Goal: Check status: Check status

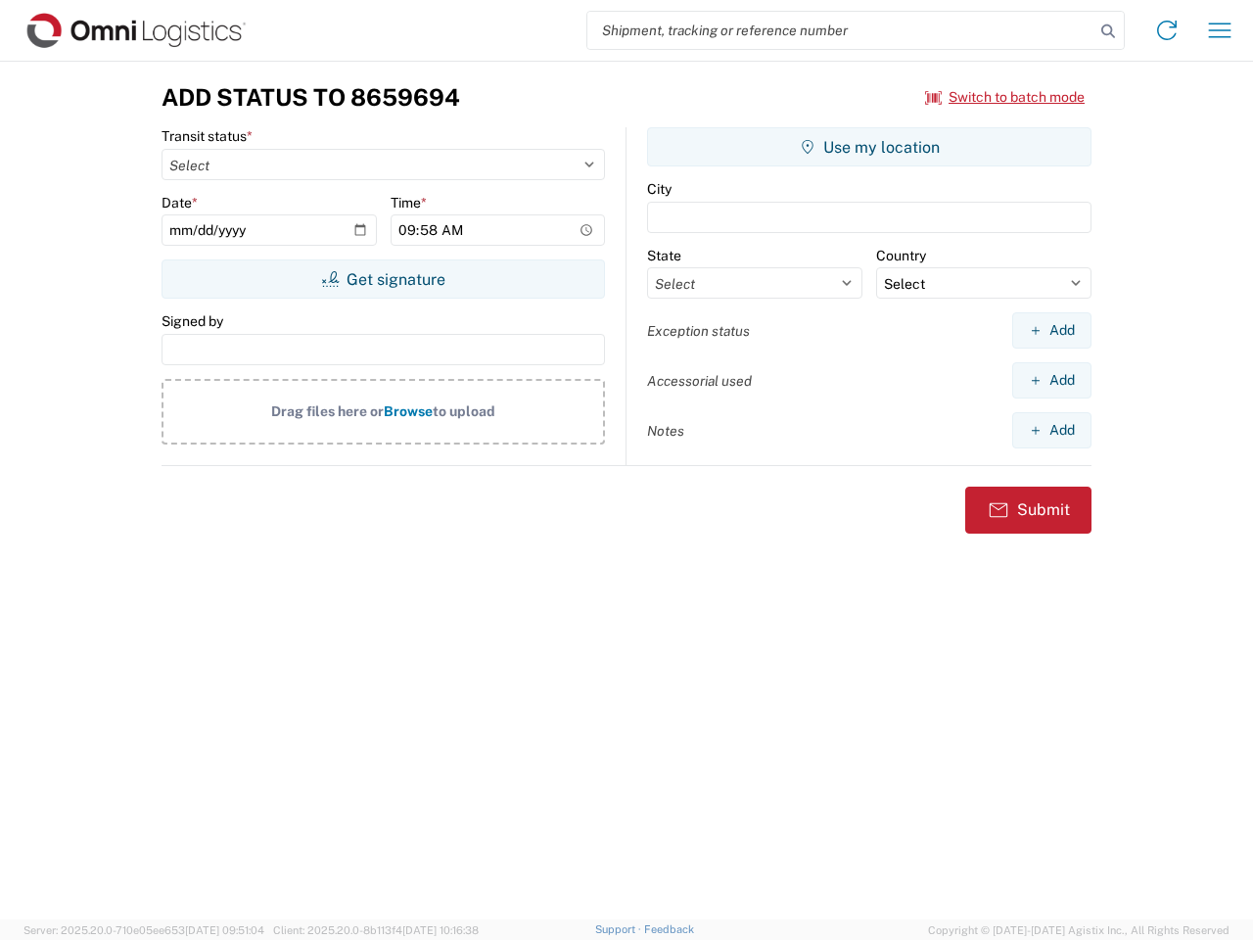
click at [841, 30] on input "search" at bounding box center [840, 30] width 507 height 37
click at [1108, 31] on icon at bounding box center [1107, 31] width 27 height 27
click at [1167, 30] on icon at bounding box center [1166, 30] width 31 height 31
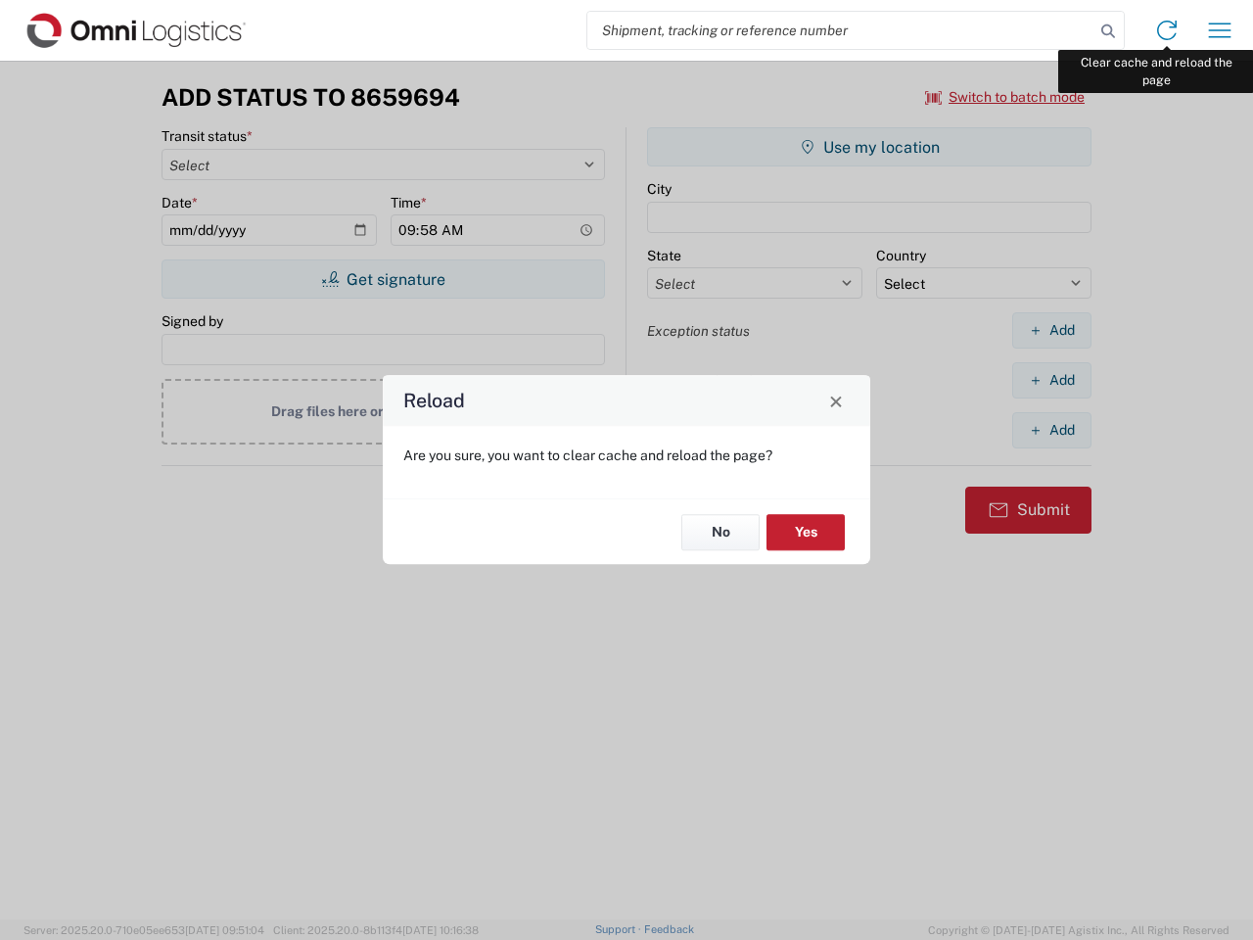
click at [1220, 30] on div "Reload Are you sure, you want to clear cache and reload the page? No Yes" at bounding box center [626, 470] width 1253 height 940
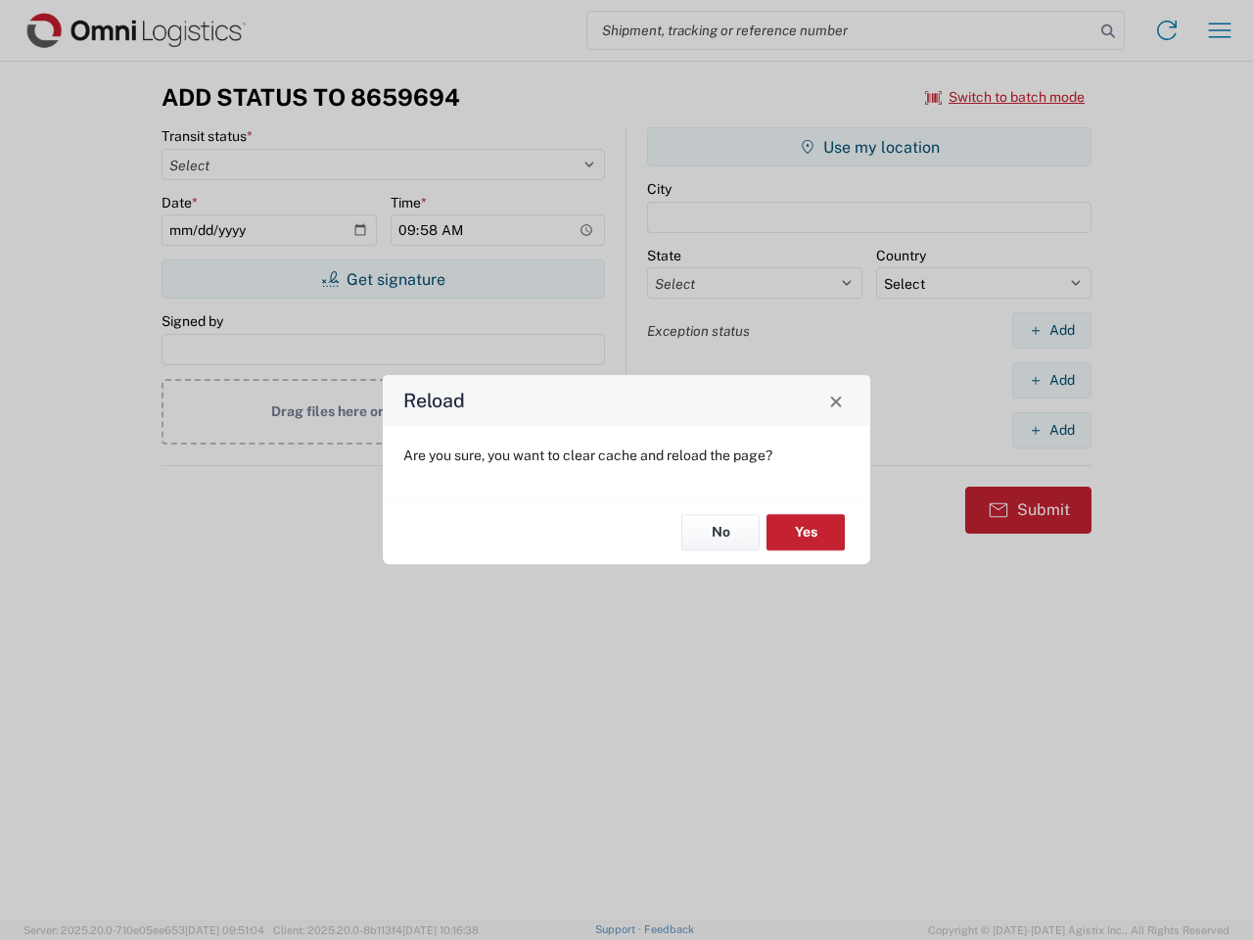
click at [1005, 97] on div "Reload Are you sure, you want to clear cache and reload the page? No Yes" at bounding box center [626, 470] width 1253 height 940
click at [383, 279] on div "Reload Are you sure, you want to clear cache and reload the page? No Yes" at bounding box center [626, 470] width 1253 height 940
click at [869, 147] on div "Reload Are you sure, you want to clear cache and reload the page? No Yes" at bounding box center [626, 470] width 1253 height 940
click at [1051, 330] on div "Reload Are you sure, you want to clear cache and reload the page? No Yes" at bounding box center [626, 470] width 1253 height 940
click at [1051, 380] on div "Reload Are you sure, you want to clear cache and reload the page? No Yes" at bounding box center [626, 470] width 1253 height 940
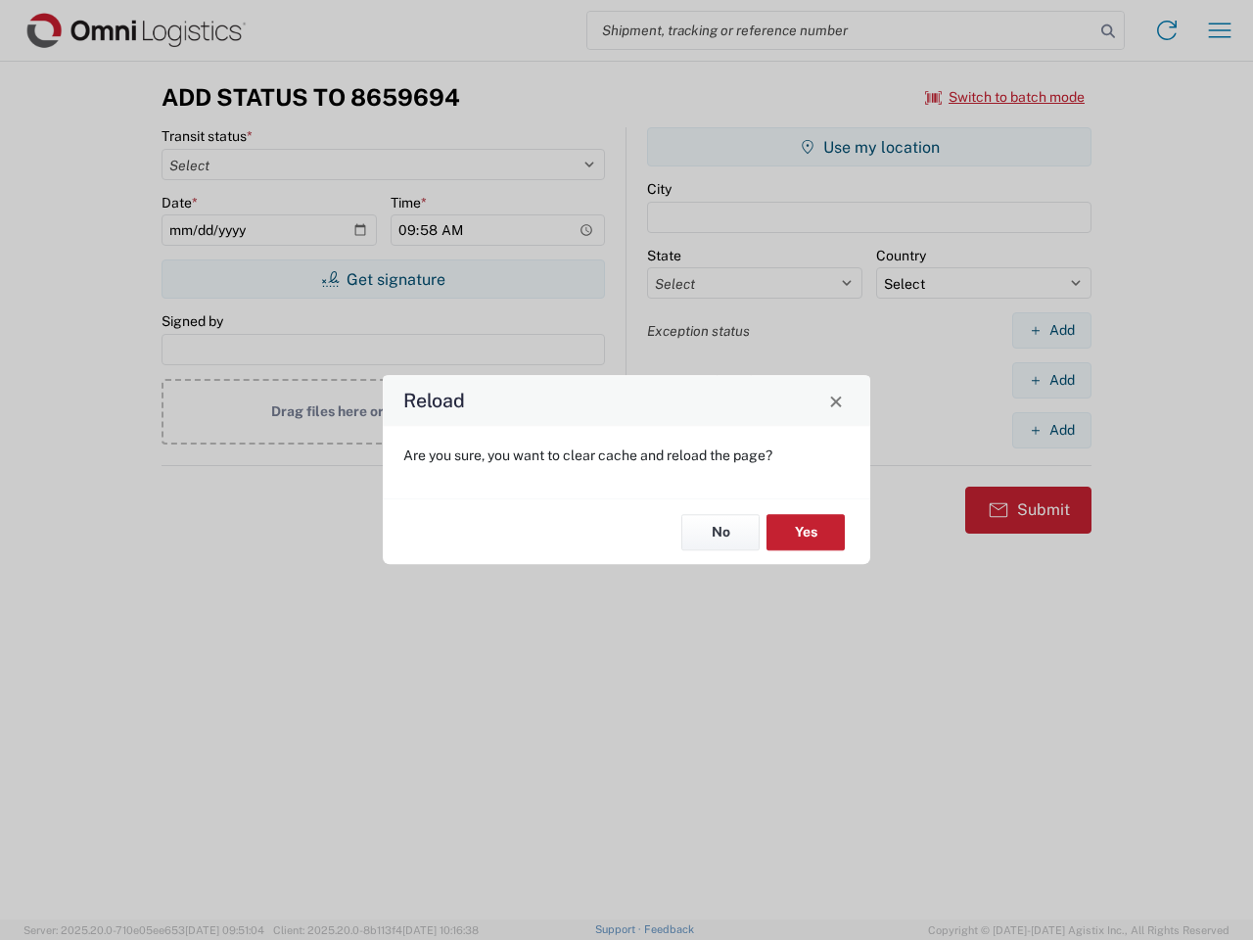
click at [1051, 430] on div "Reload Are you sure, you want to clear cache and reload the page? No Yes" at bounding box center [626, 470] width 1253 height 940
